Goal: Task Accomplishment & Management: Complete application form

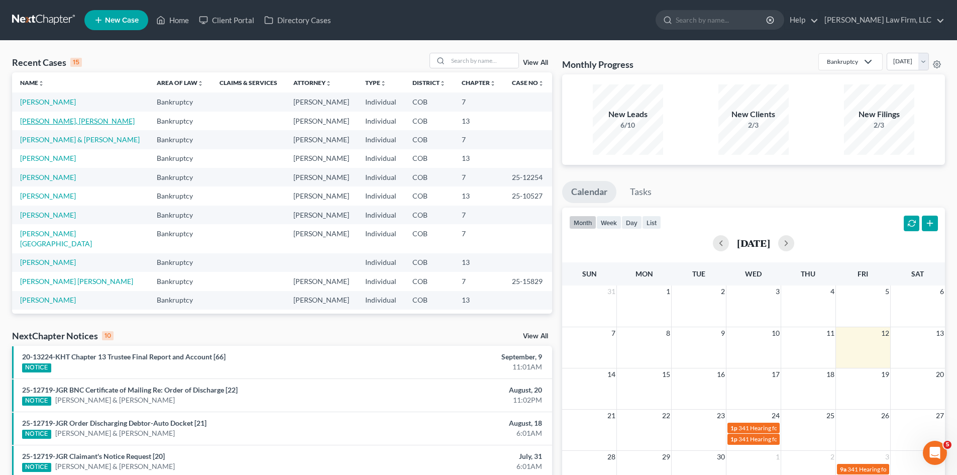
click at [81, 119] on link "[PERSON_NAME], [PERSON_NAME]" at bounding box center [77, 121] width 115 height 9
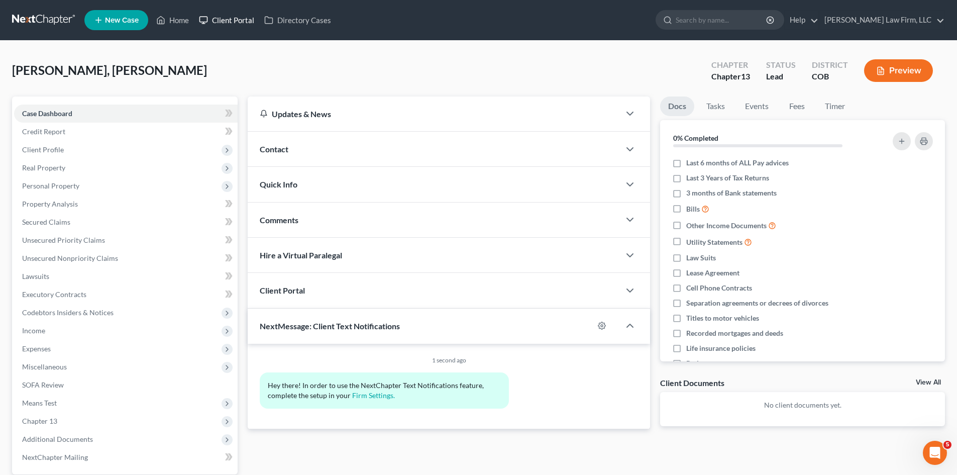
click at [225, 20] on link "Client Portal" at bounding box center [226, 20] width 65 height 18
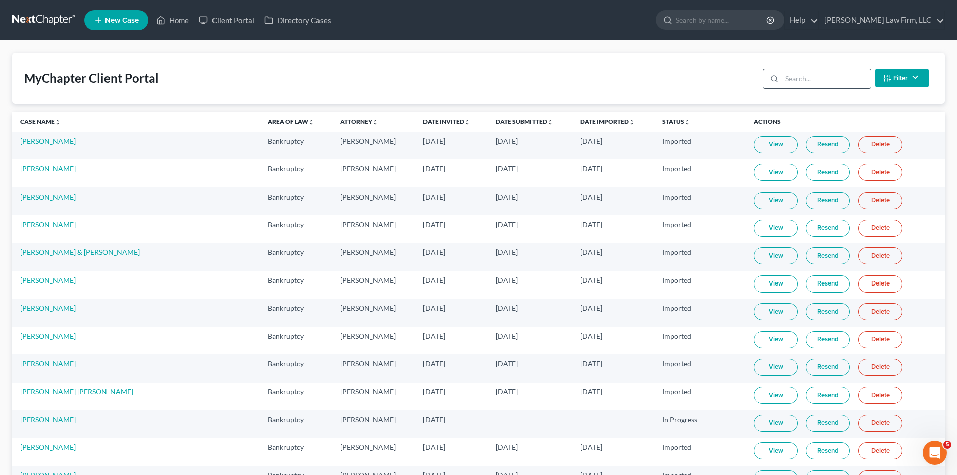
click at [822, 79] on input "search" at bounding box center [825, 78] width 89 height 19
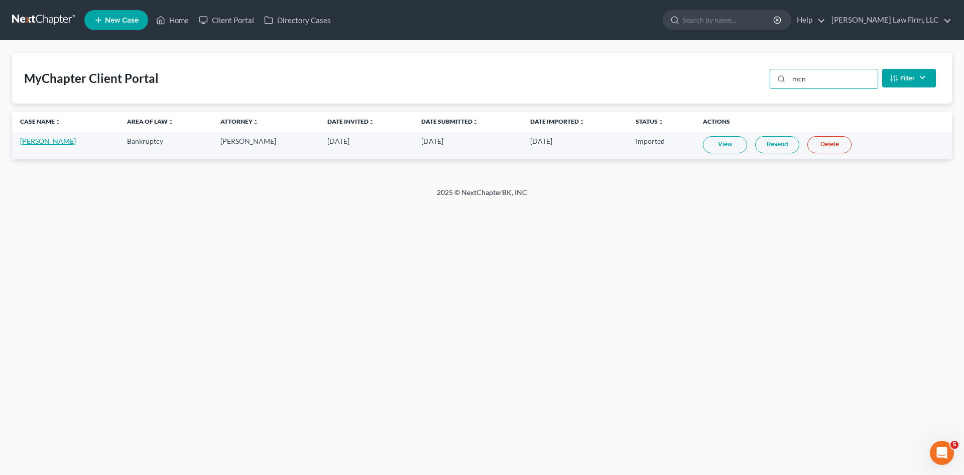
type input "mcn"
click at [55, 138] on link "[PERSON_NAME]" at bounding box center [48, 141] width 56 height 9
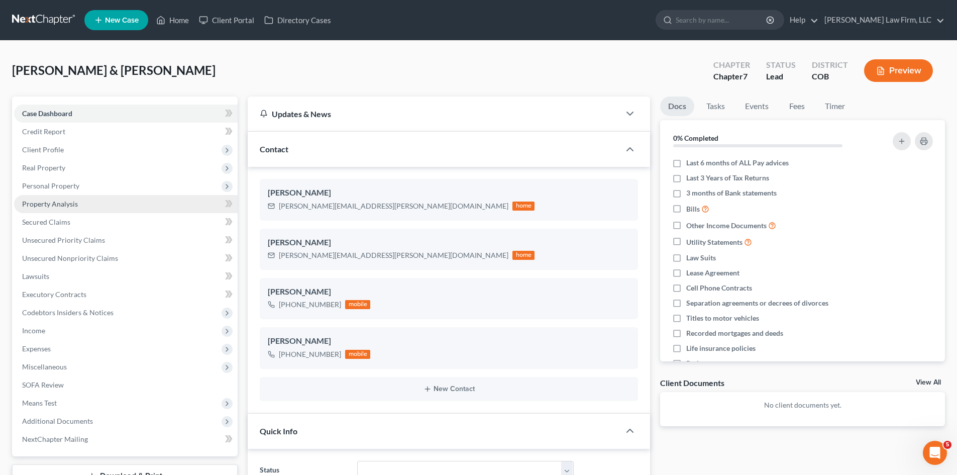
click at [89, 202] on link "Property Analysis" at bounding box center [125, 204] width 223 height 18
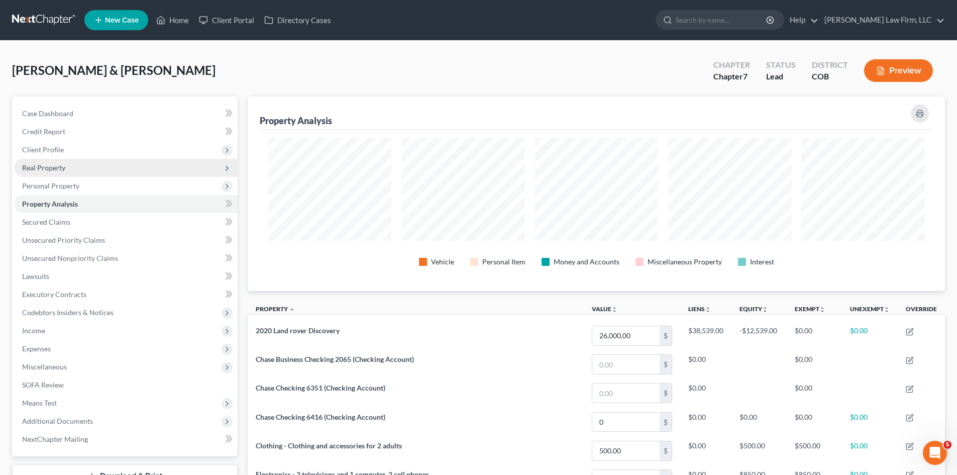
click at [86, 169] on span "Real Property" at bounding box center [125, 168] width 223 height 18
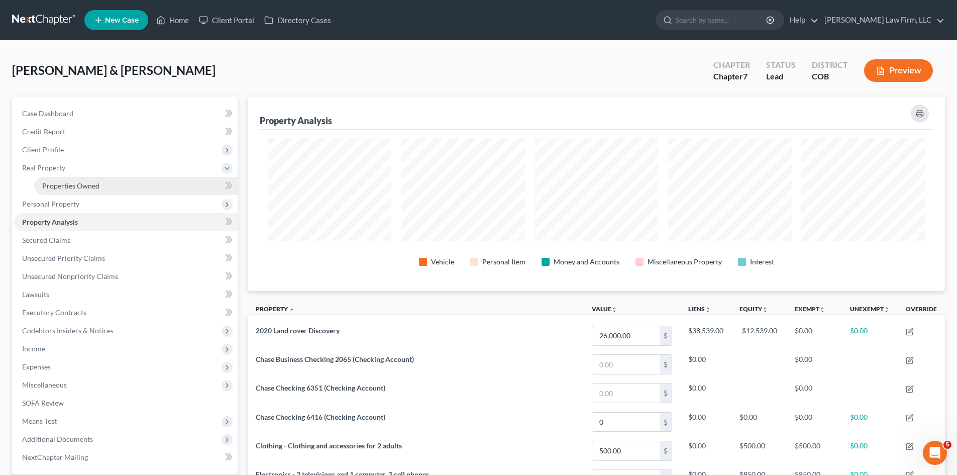
click at [84, 186] on span "Properties Owned" at bounding box center [70, 185] width 57 height 9
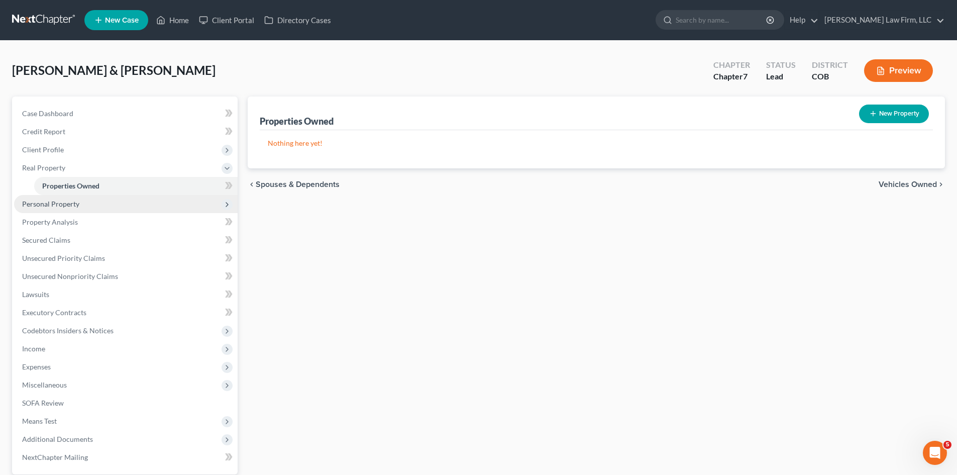
click at [85, 205] on span "Personal Property" at bounding box center [125, 204] width 223 height 18
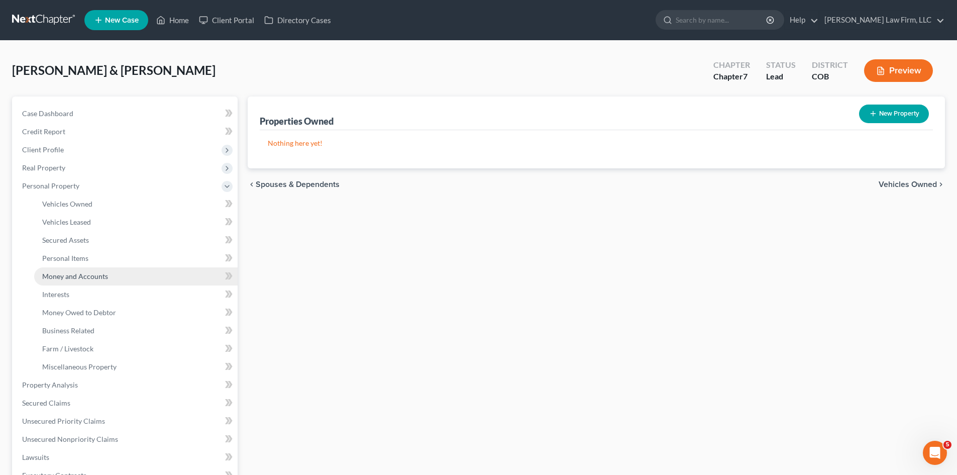
click at [89, 281] on link "Money and Accounts" at bounding box center [135, 276] width 203 height 18
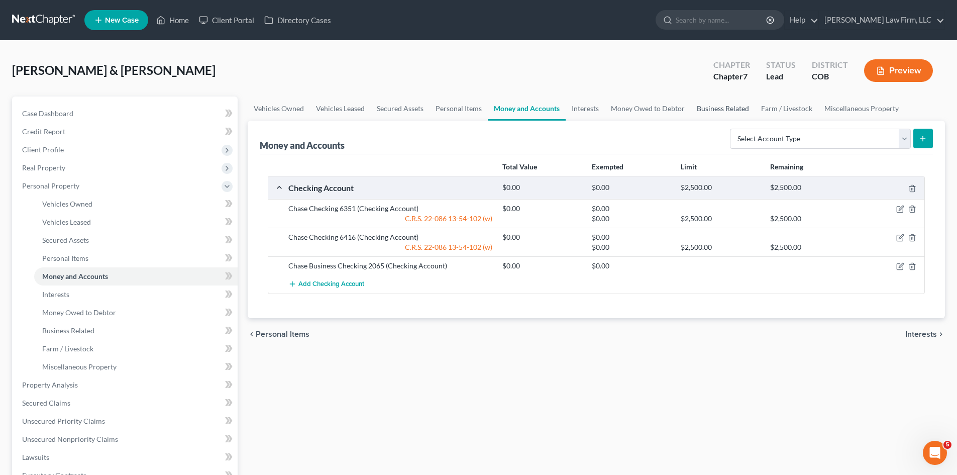
click at [705, 104] on link "Business Related" at bounding box center [723, 108] width 64 height 24
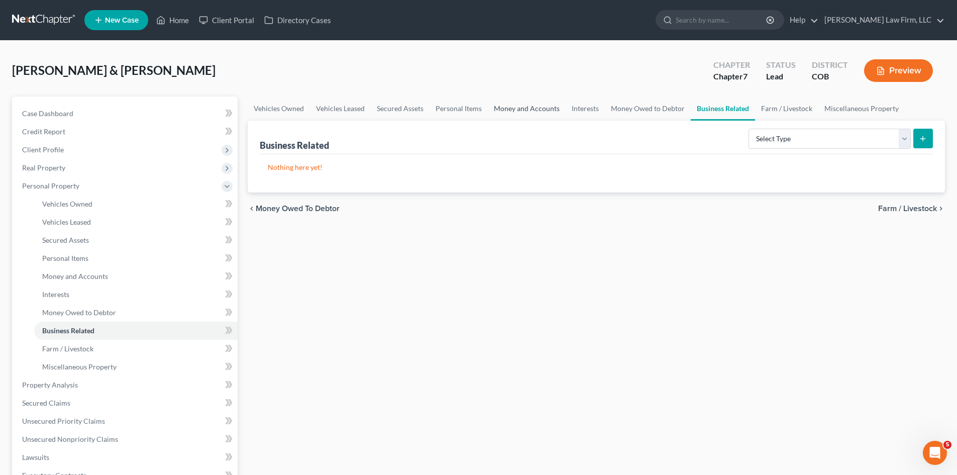
click at [530, 113] on link "Money and Accounts" at bounding box center [527, 108] width 78 height 24
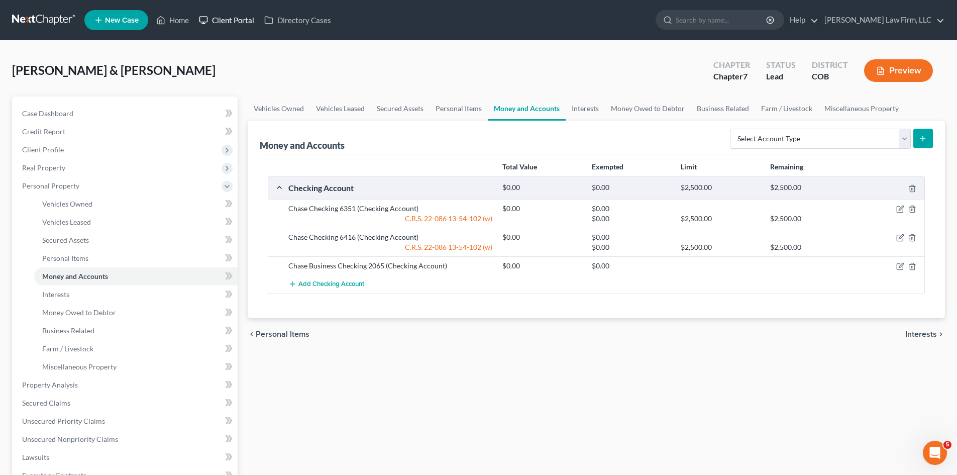
click at [210, 15] on link "Client Portal" at bounding box center [226, 20] width 65 height 18
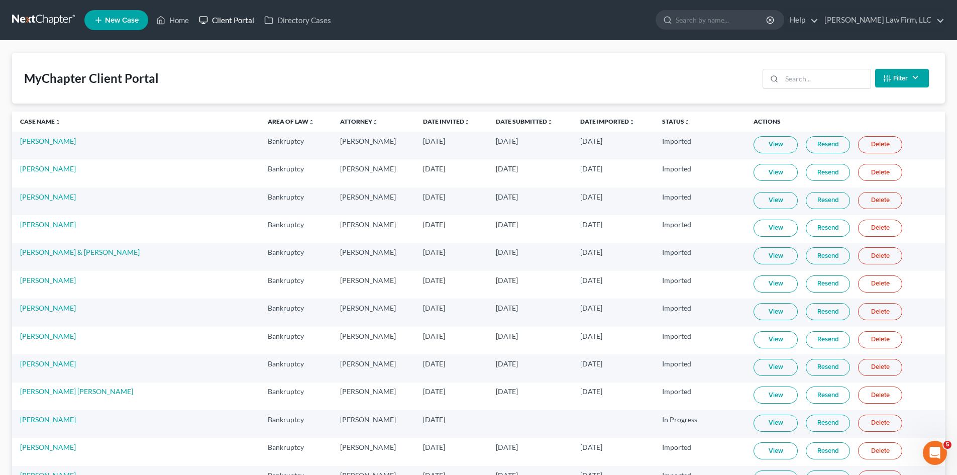
click at [228, 19] on link "Client Portal" at bounding box center [226, 20] width 65 height 18
click at [799, 75] on input "search" at bounding box center [825, 78] width 89 height 19
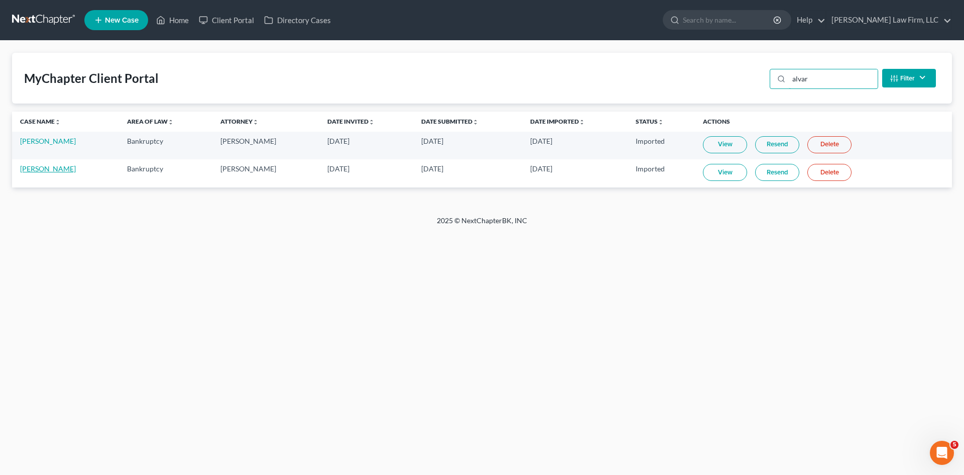
type input "alvar"
click at [58, 168] on link "[PERSON_NAME]" at bounding box center [48, 168] width 56 height 9
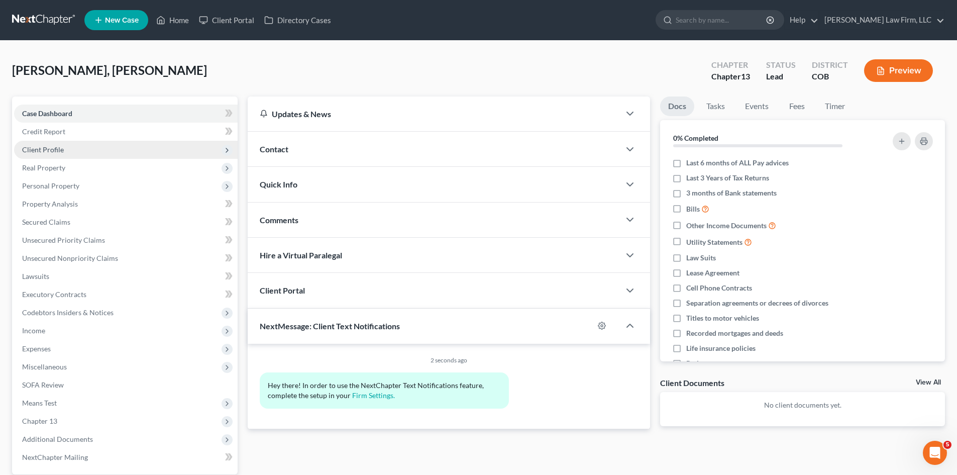
click at [72, 147] on span "Client Profile" at bounding box center [125, 150] width 223 height 18
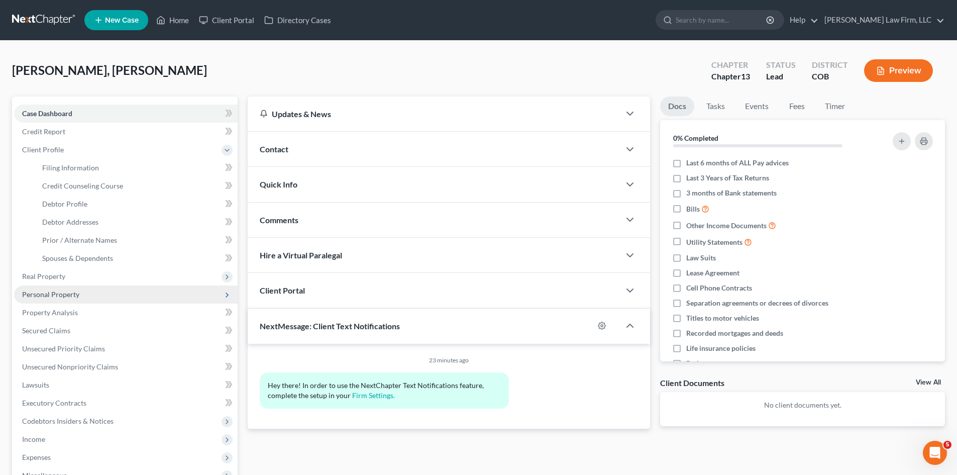
click at [71, 302] on span "Personal Property" at bounding box center [125, 294] width 223 height 18
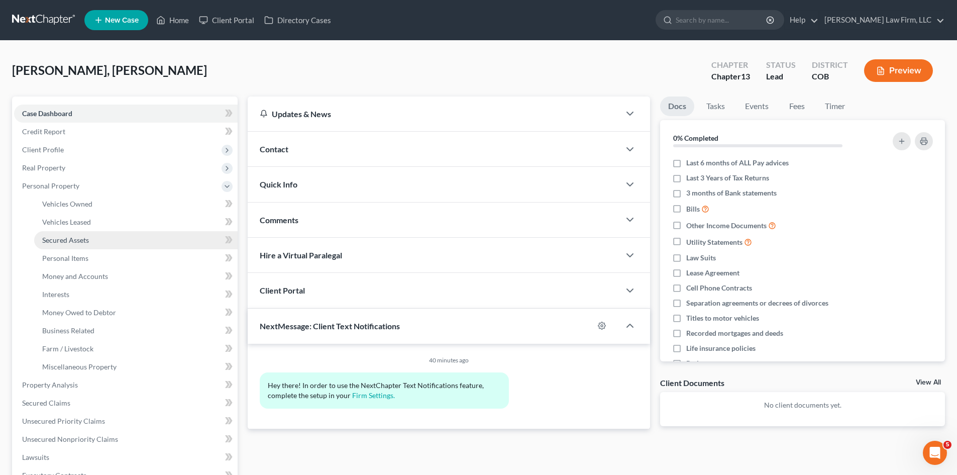
click at [88, 244] on span "Secured Assets" at bounding box center [65, 240] width 47 height 9
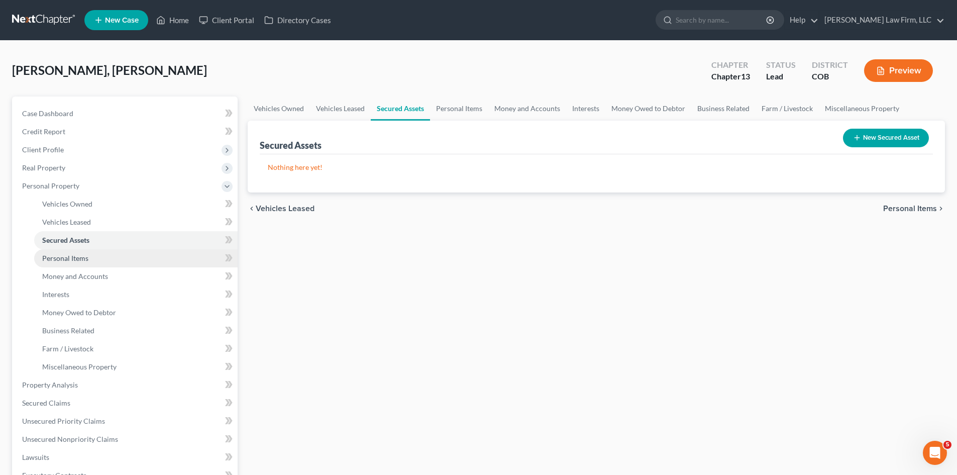
click at [88, 259] on link "Personal Items" at bounding box center [135, 258] width 203 height 18
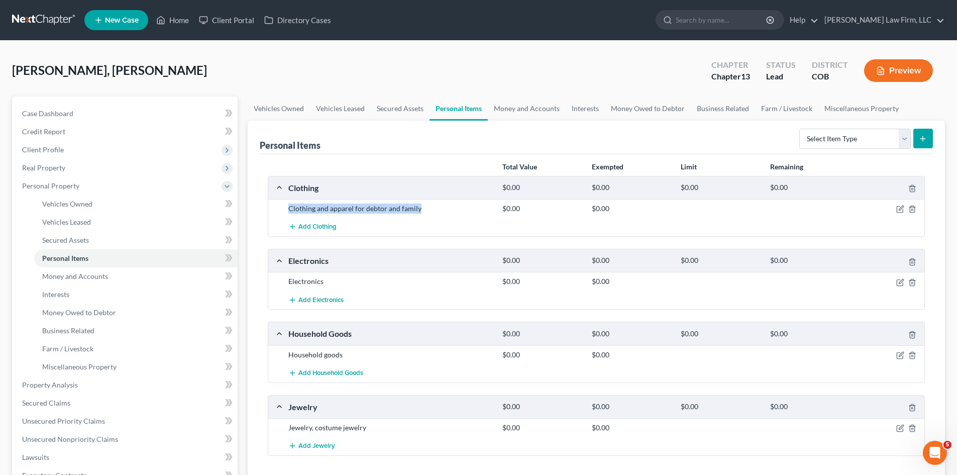
drag, startPoint x: 425, startPoint y: 207, endPoint x: 280, endPoint y: 215, distance: 145.3
click at [280, 215] on div "Clothing and apparel for debtor and family $0.00 $0.00" at bounding box center [596, 208] width 656 height 19
copy div "Clothing and apparel for debtor and family"
drag, startPoint x: 314, startPoint y: 284, endPoint x: 279, endPoint y: 284, distance: 35.7
click at [279, 284] on div "Electronics $0.00 $0.00" at bounding box center [596, 281] width 656 height 19
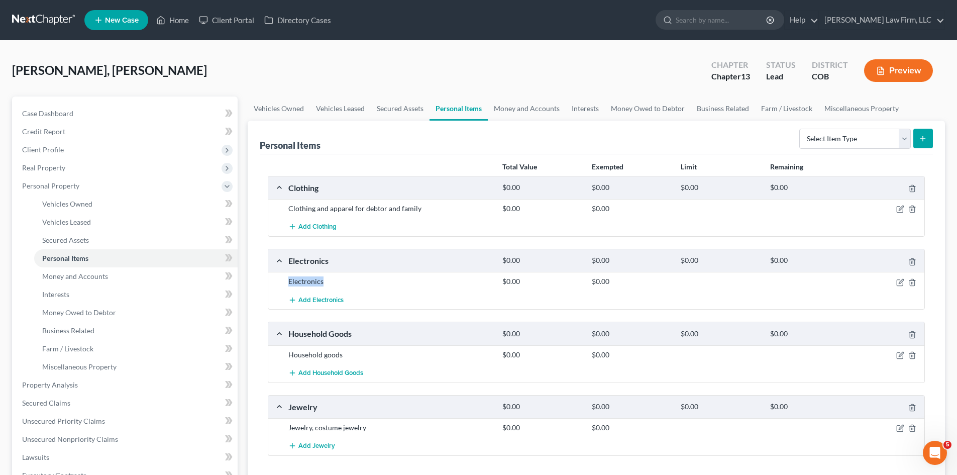
copy div "Electronics"
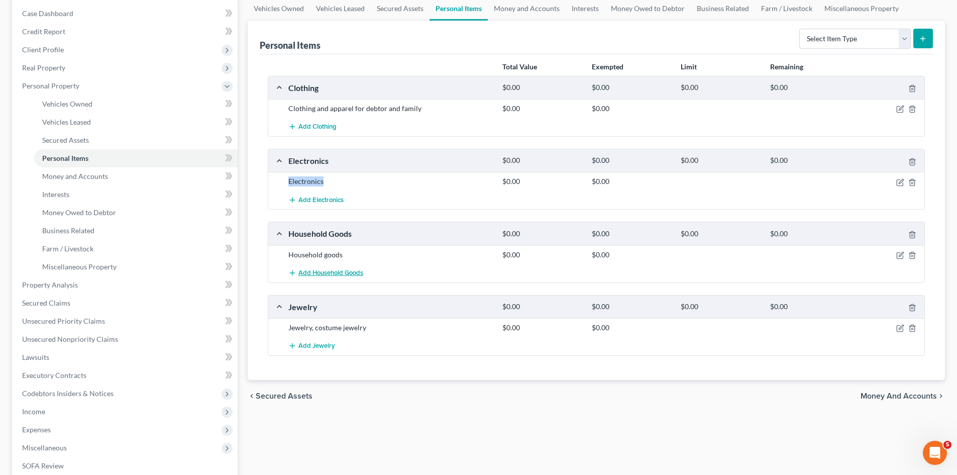
scroll to position [100, 0]
copy div "Household goods"
drag, startPoint x: 351, startPoint y: 252, endPoint x: 290, endPoint y: 258, distance: 60.6
click at [290, 258] on div "Household goods" at bounding box center [390, 254] width 214 height 10
drag, startPoint x: 368, startPoint y: 329, endPoint x: 289, endPoint y: 331, distance: 78.9
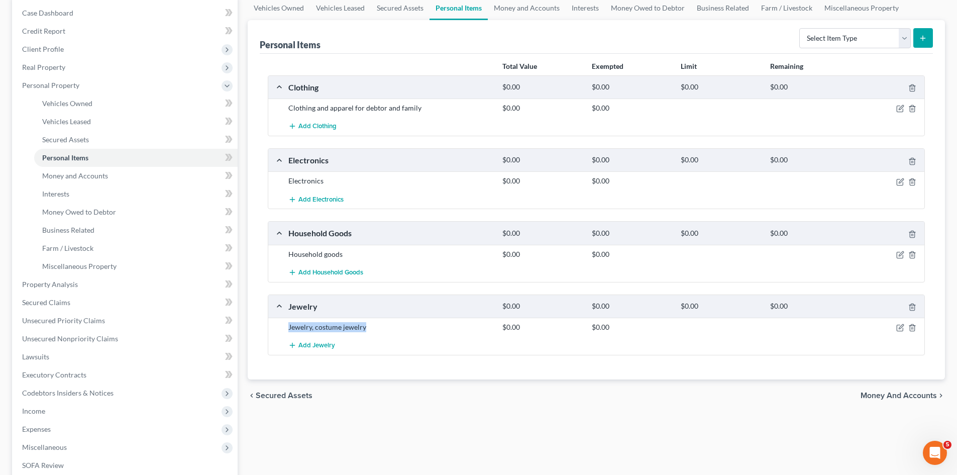
click at [289, 331] on div "Jewelry, costume jewelry" at bounding box center [390, 327] width 214 height 10
click at [300, 327] on div "Jewelry, costume jewelry" at bounding box center [390, 327] width 214 height 10
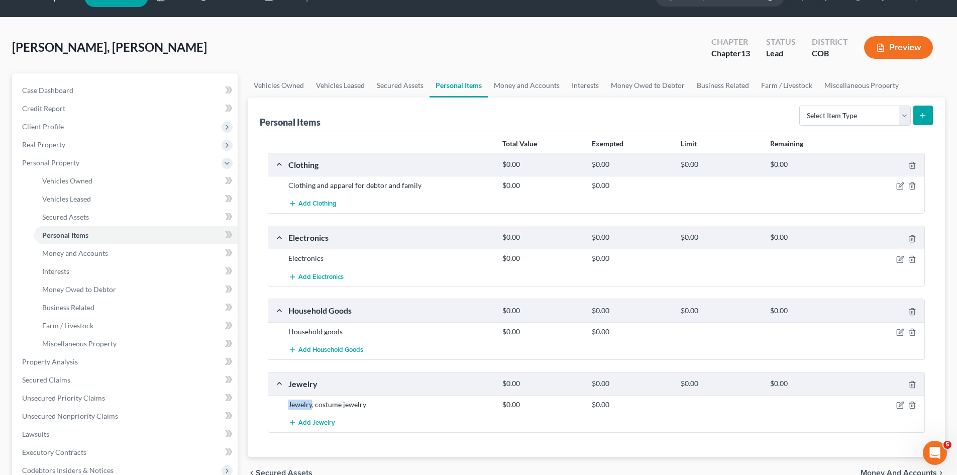
scroll to position [0, 0]
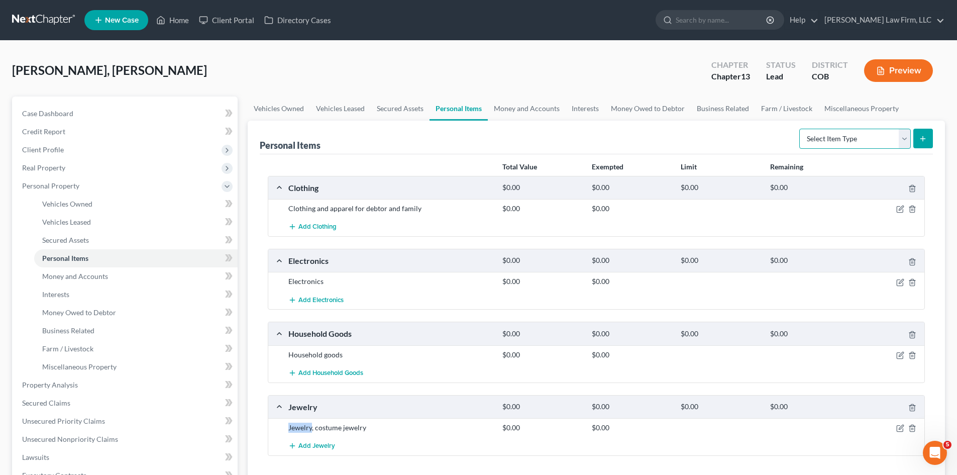
click at [898, 136] on select "Select Item Type Clothing Collectibles Of Value Electronics Firearms Household …" at bounding box center [854, 139] width 111 height 20
click at [904, 141] on select "Select Item Type Clothing Collectibles Of Value Electronics Firearms Household …" at bounding box center [854, 139] width 111 height 20
click at [908, 140] on select "Select Item Type Clothing Collectibles Of Value Electronics Firearms Household …" at bounding box center [854, 139] width 111 height 20
click at [888, 139] on select "Select Item Type Clothing Collectibles Of Value Electronics Firearms Household …" at bounding box center [854, 139] width 111 height 20
select select "sports_and_hobby_equipment"
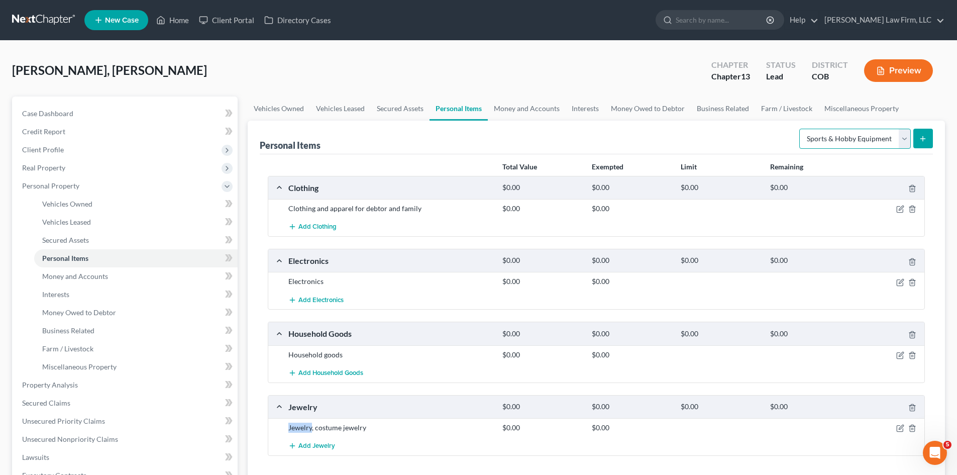
click at [800, 129] on select "Select Item Type Clothing Collectibles Of Value Electronics Firearms Household …" at bounding box center [854, 139] width 111 height 20
drag, startPoint x: 806, startPoint y: 134, endPoint x: 885, endPoint y: 143, distance: 79.8
click at [885, 143] on select "Select Item Type Clothing Collectibles Of Value Electronics Firearms Household …" at bounding box center [854, 139] width 111 height 20
